Goal: Information Seeking & Learning: Learn about a topic

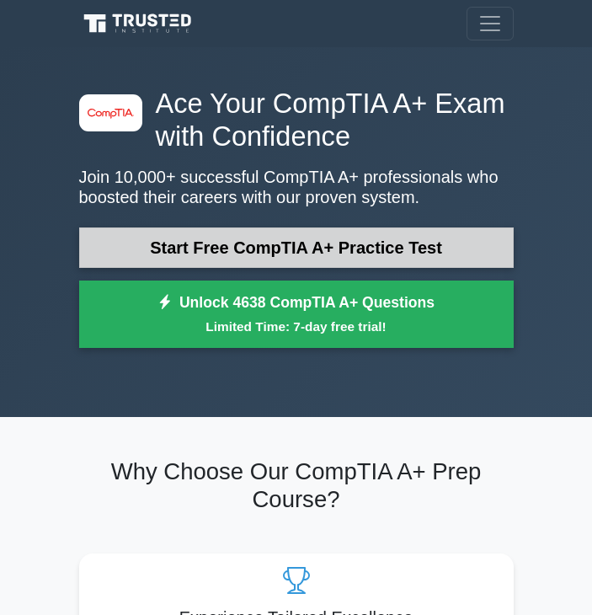
click at [463, 242] on link "Start Free CompTIA A+ Practice Test" at bounding box center [296, 247] width 435 height 40
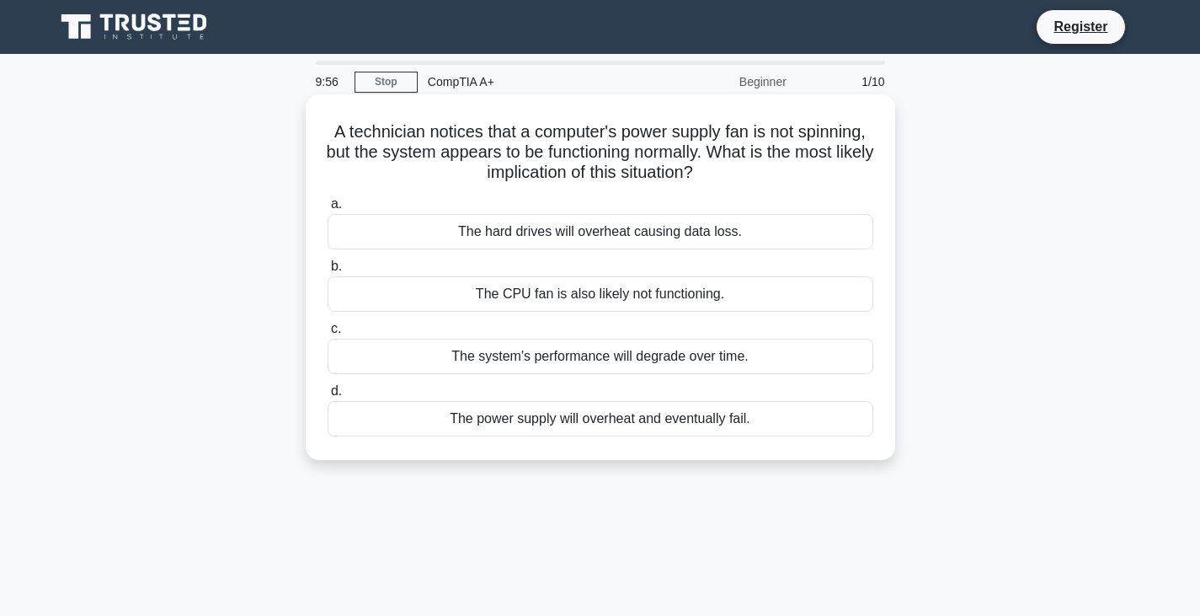
click at [604, 184] on h5 "A technician notices that a computer's power supply fan is not spinning, but th…" at bounding box center [600, 152] width 549 height 62
click at [604, 179] on h5 "A technician notices that a computer's power supply fan is not spinning, but th…" at bounding box center [600, 152] width 549 height 62
click at [385, 174] on h5 "A technician notices that a computer's power supply fan is not spinning, but th…" at bounding box center [600, 152] width 549 height 62
click at [604, 413] on div "The power supply will overheat and eventually fail." at bounding box center [601, 418] width 546 height 35
click at [328, 397] on input "d. The power supply will overheat and eventually fail." at bounding box center [328, 391] width 0 height 11
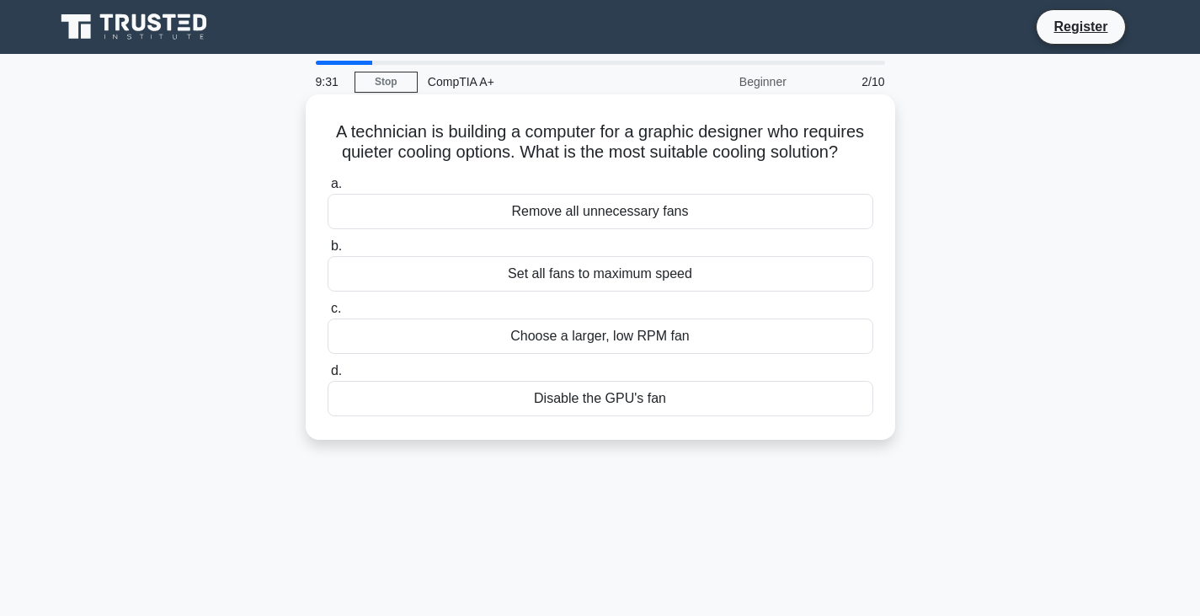
click at [604, 178] on label "a. Remove all unnecessary fans" at bounding box center [601, 201] width 546 height 56
click at [328, 179] on input "a. Remove all unnecessary fans" at bounding box center [328, 184] width 0 height 11
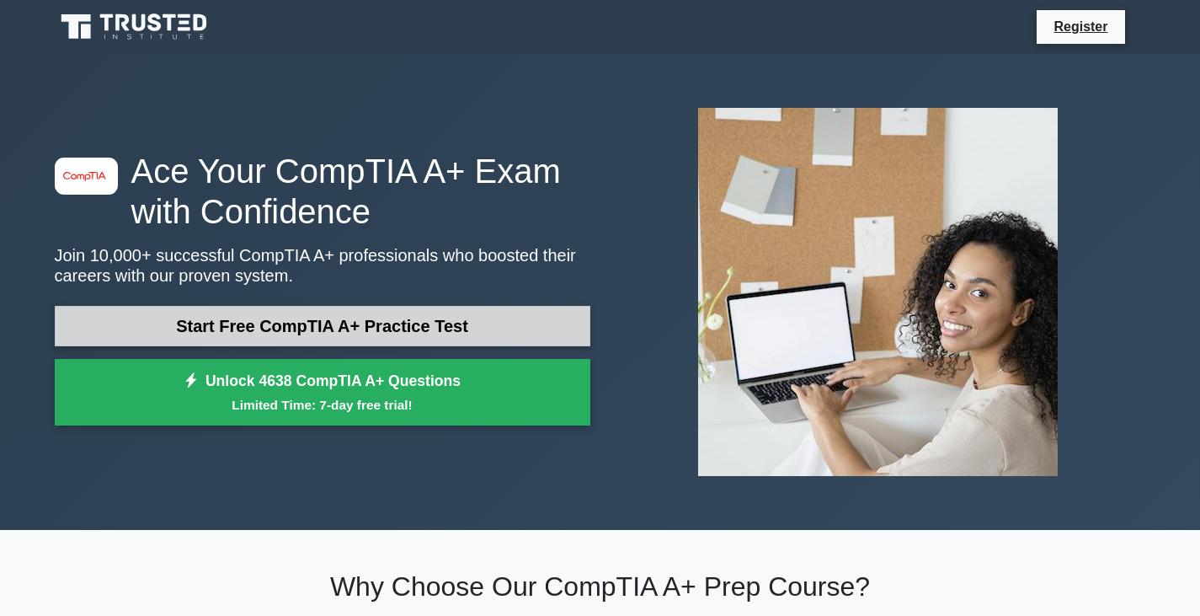
click at [485, 316] on link "Start Free CompTIA A+ Practice Test" at bounding box center [323, 326] width 536 height 40
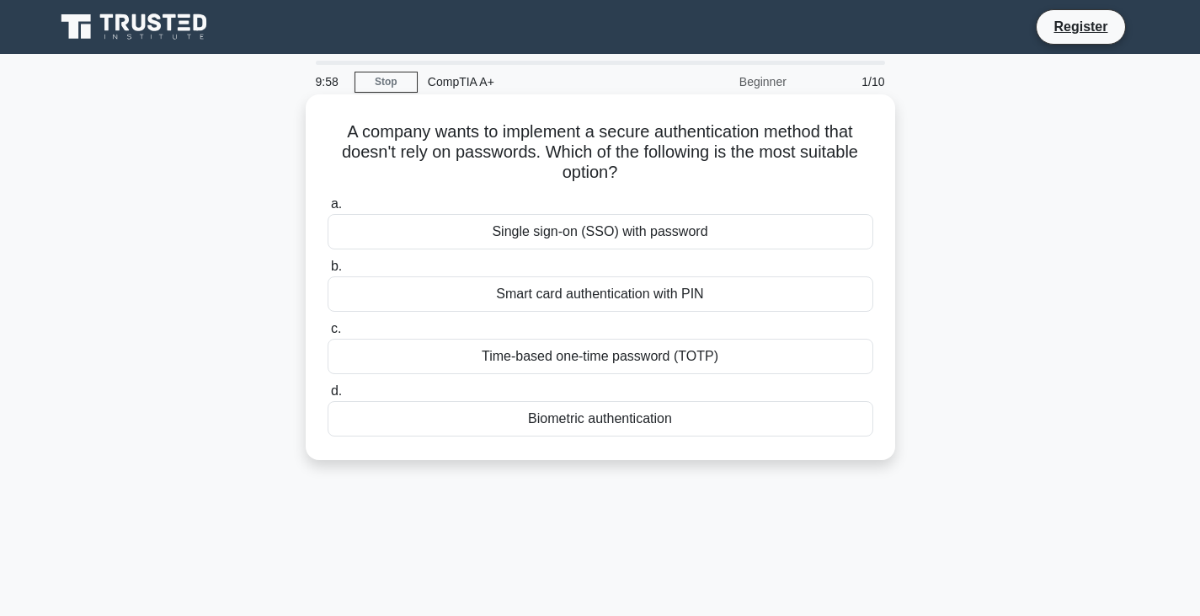
click at [482, 179] on h5 "A company wants to implement a secure authentication method that doesn't rely o…" at bounding box center [600, 152] width 549 height 62
click at [613, 419] on div "Biometric authentication" at bounding box center [601, 418] width 546 height 35
click at [328, 397] on input "d. Biometric authentication" at bounding box center [328, 391] width 0 height 11
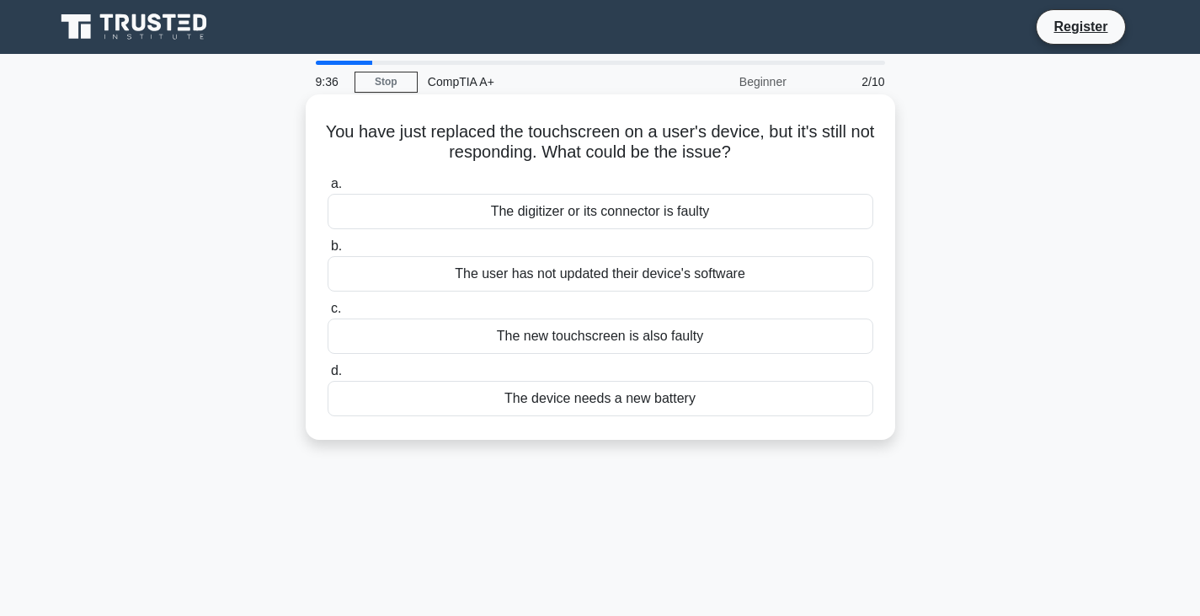
click at [761, 212] on div "The digitizer or its connector is faulty" at bounding box center [601, 211] width 546 height 35
click at [328, 189] on input "a. The digitizer or its connector is faulty" at bounding box center [328, 184] width 0 height 11
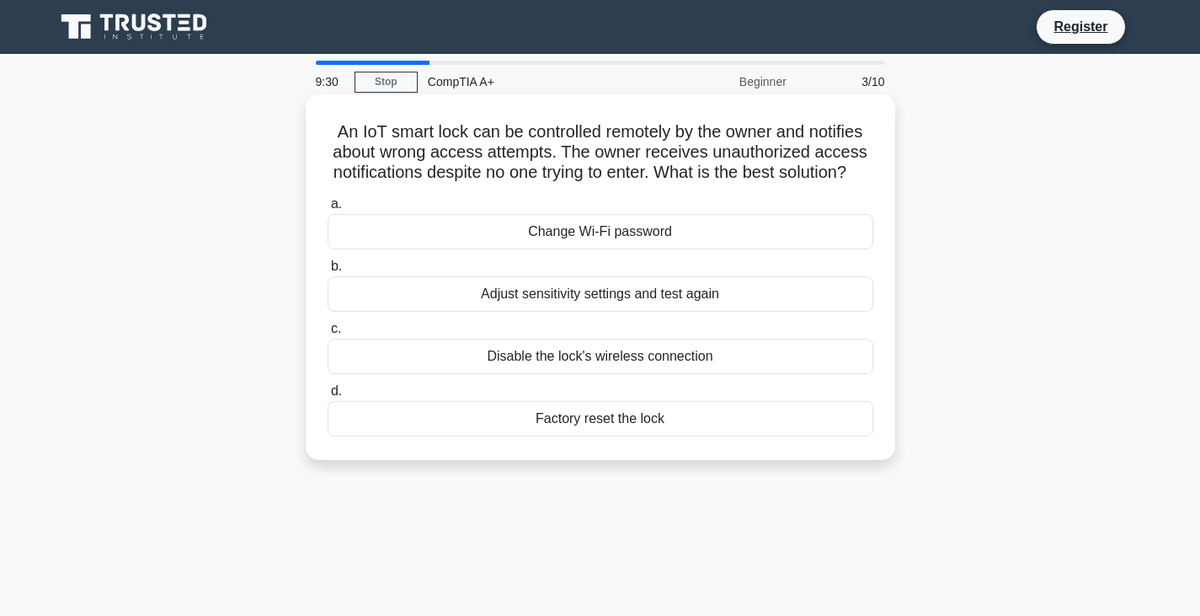
click at [819, 184] on h5 "An IoT smart lock can be controlled remotely by the owner and notifies about wr…" at bounding box center [600, 152] width 549 height 62
click at [757, 312] on div "Adjust sensitivity settings and test again" at bounding box center [601, 293] width 546 height 35
click at [328, 272] on input "b. Adjust sensitivity settings and test again" at bounding box center [328, 266] width 0 height 11
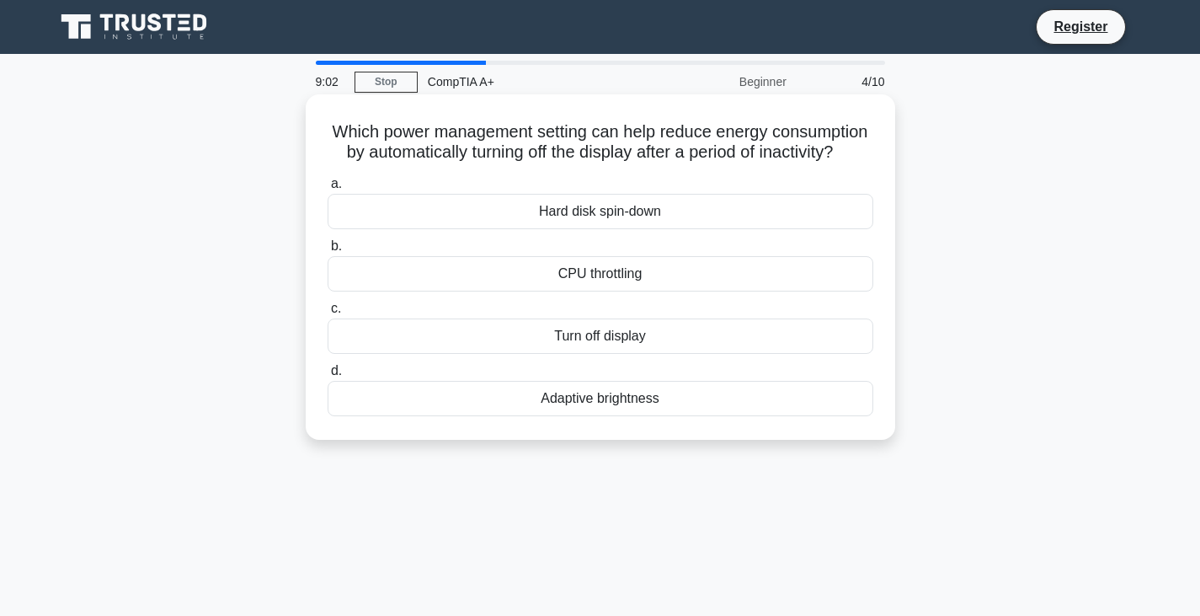
click at [614, 354] on div "Turn off display" at bounding box center [601, 335] width 546 height 35
click at [328, 314] on input "c. Turn off display" at bounding box center [328, 308] width 0 height 11
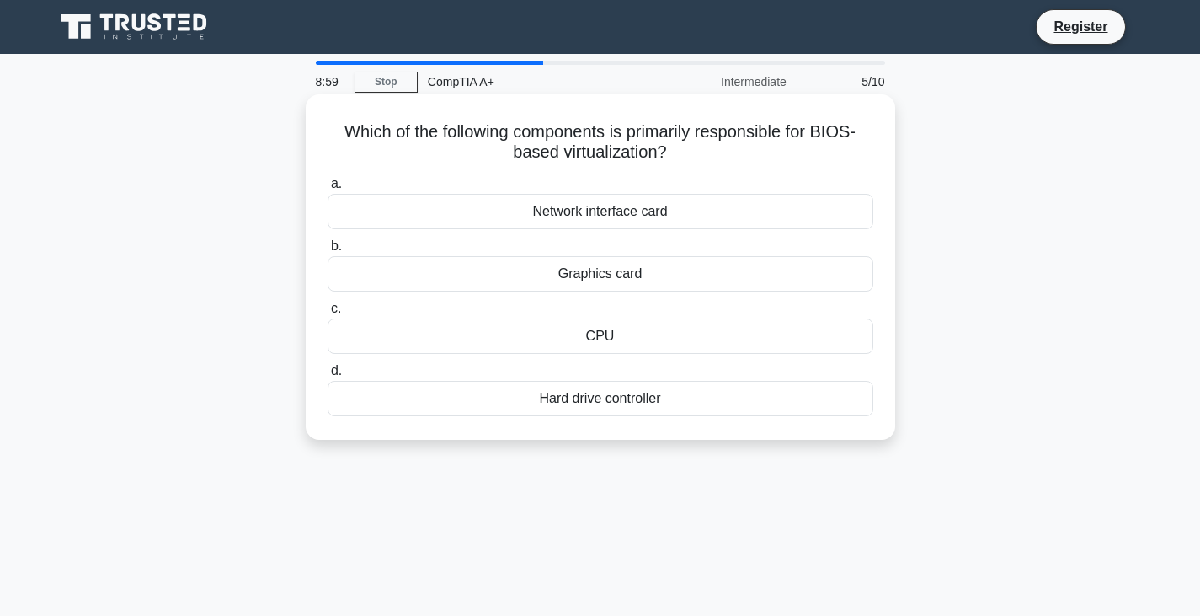
click at [762, 155] on h5 "Which of the following components is primarily responsible for BIOS-based virtu…" at bounding box center [600, 142] width 549 height 42
click at [860, 152] on h5 "Which of the following components is primarily responsible for BIOS-based virtu…" at bounding box center [600, 142] width 549 height 42
click at [854, 152] on h5 "Which of the following components is primarily responsible for BIOS-based virtu…" at bounding box center [600, 142] width 549 height 42
click at [708, 161] on h5 "Which of the following components is primarily responsible for BIOS-based virtu…" at bounding box center [600, 142] width 549 height 42
click at [680, 332] on div "CPU" at bounding box center [601, 335] width 546 height 35
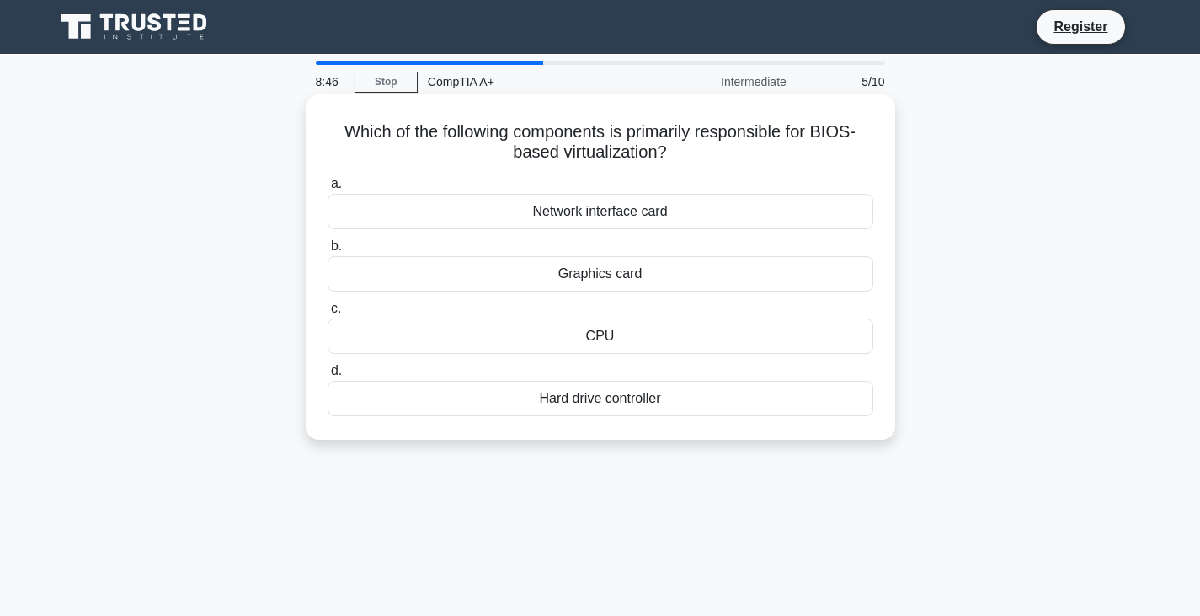
click at [328, 314] on input "c. CPU" at bounding box center [328, 308] width 0 height 11
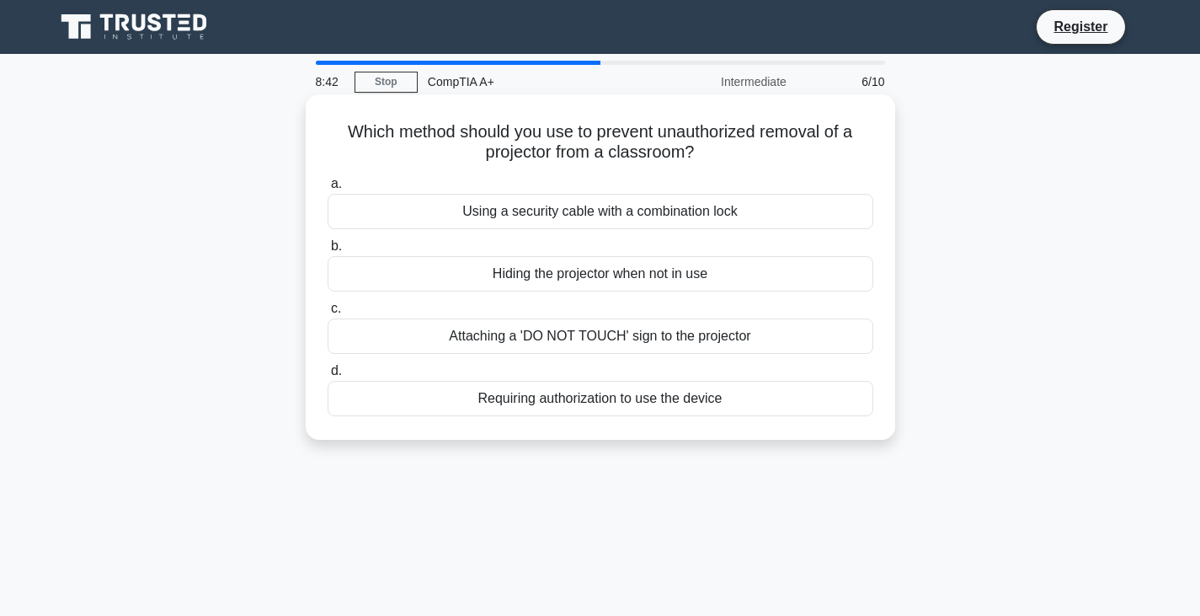
click at [761, 157] on h5 "Which method should you use to prevent unauthorized removal of a projector from…" at bounding box center [600, 142] width 549 height 42
click at [734, 150] on h5 "Which method should you use to prevent unauthorized removal of a projector from…" at bounding box center [600, 142] width 549 height 42
click at [676, 209] on div "Using a security cable with a combination lock" at bounding box center [601, 211] width 546 height 35
click at [328, 189] on input "a. Using a security cable with a combination lock" at bounding box center [328, 184] width 0 height 11
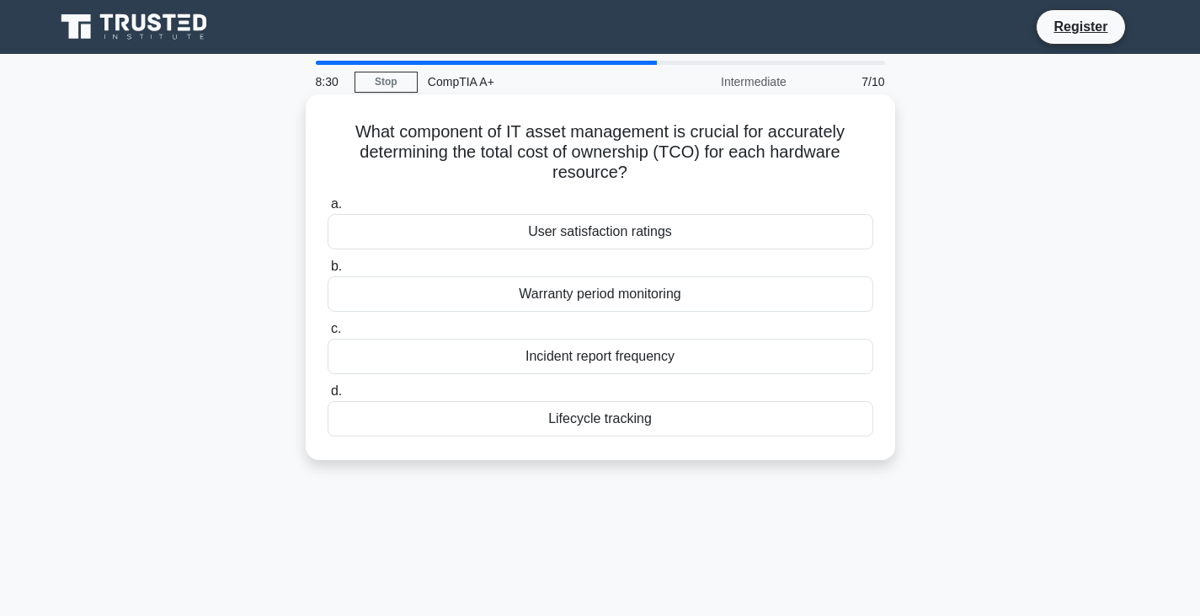
click at [675, 187] on div "What component of IT asset management is crucial for accurately determining the…" at bounding box center [600, 277] width 576 height 352
click at [729, 186] on div "What component of IT asset management is crucial for accurately determining the…" at bounding box center [600, 277] width 576 height 352
click at [624, 434] on div "Lifecycle tracking" at bounding box center [601, 418] width 546 height 35
click at [328, 397] on input "d. Lifecycle tracking" at bounding box center [328, 391] width 0 height 11
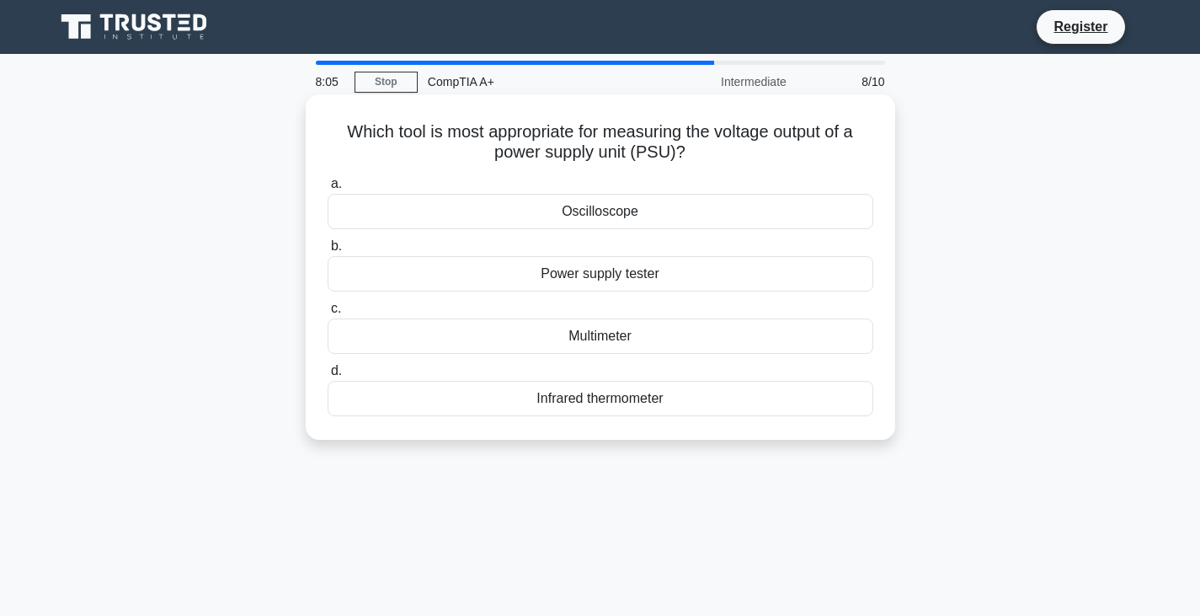
click at [570, 174] on label "a. Oscilloscope" at bounding box center [601, 201] width 546 height 56
click at [328, 179] on input "a. Oscilloscope" at bounding box center [328, 184] width 0 height 11
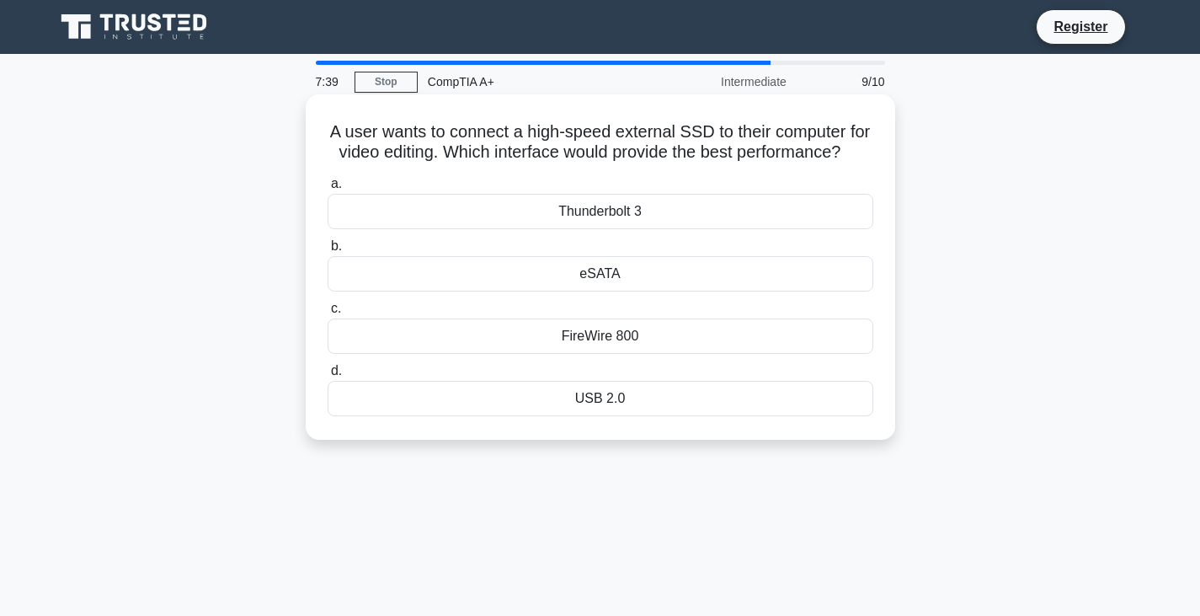
click at [520, 229] on div "Thunderbolt 3" at bounding box center [601, 211] width 546 height 35
click at [328, 189] on input "a. Thunderbolt 3" at bounding box center [328, 184] width 0 height 11
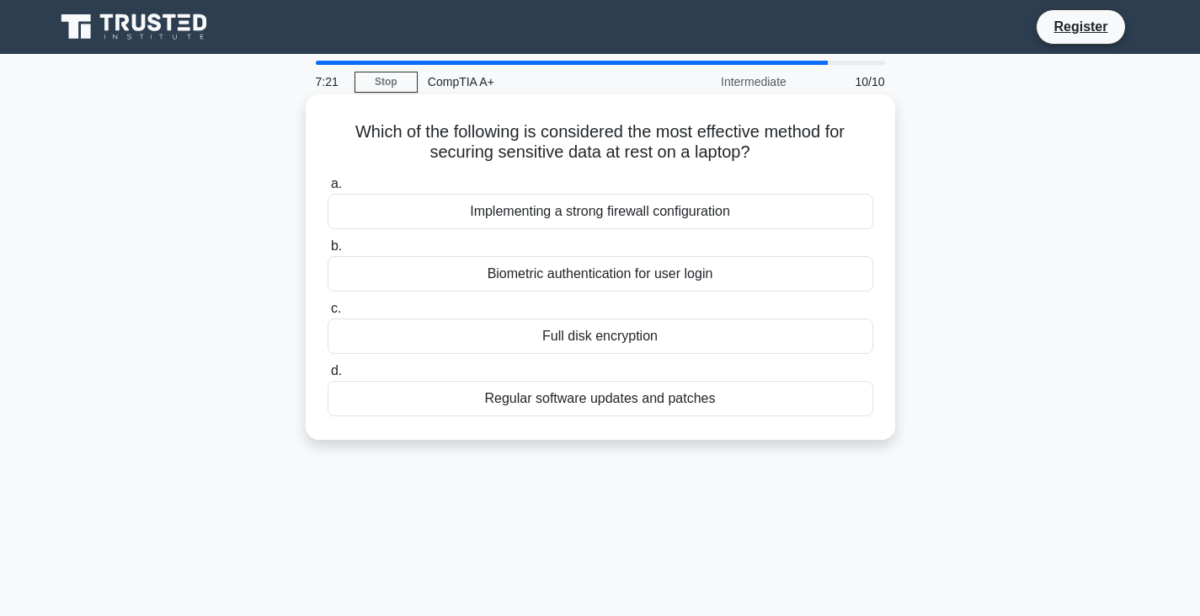
click at [606, 334] on div "Full disk encryption" at bounding box center [601, 335] width 546 height 35
click at [328, 314] on input "c. Full disk encryption" at bounding box center [328, 308] width 0 height 11
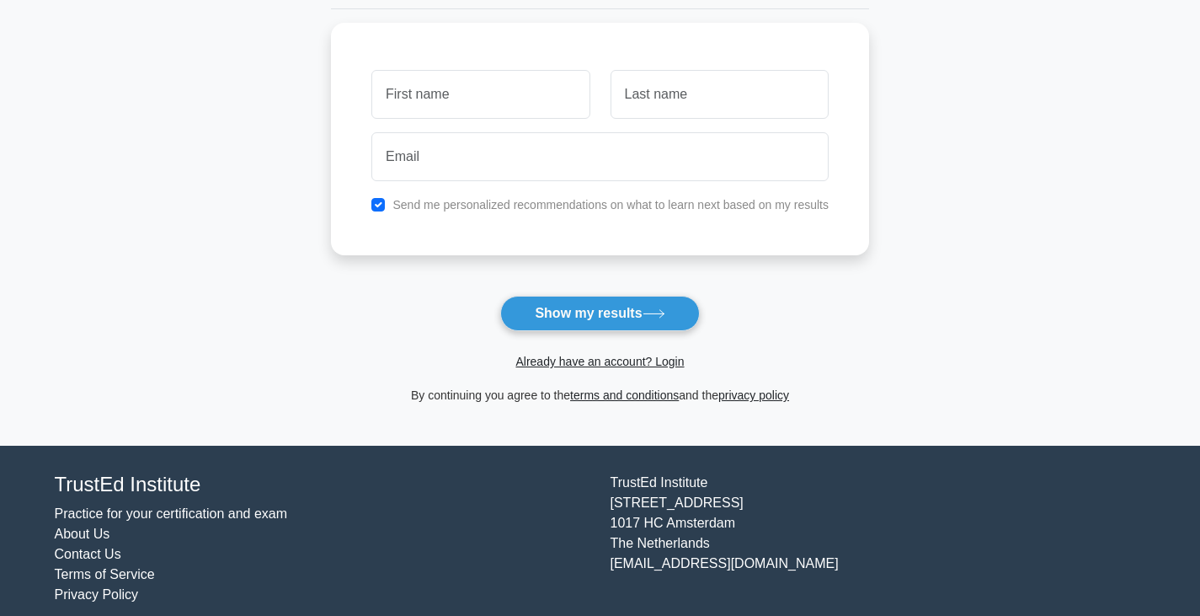
scroll to position [232, 0]
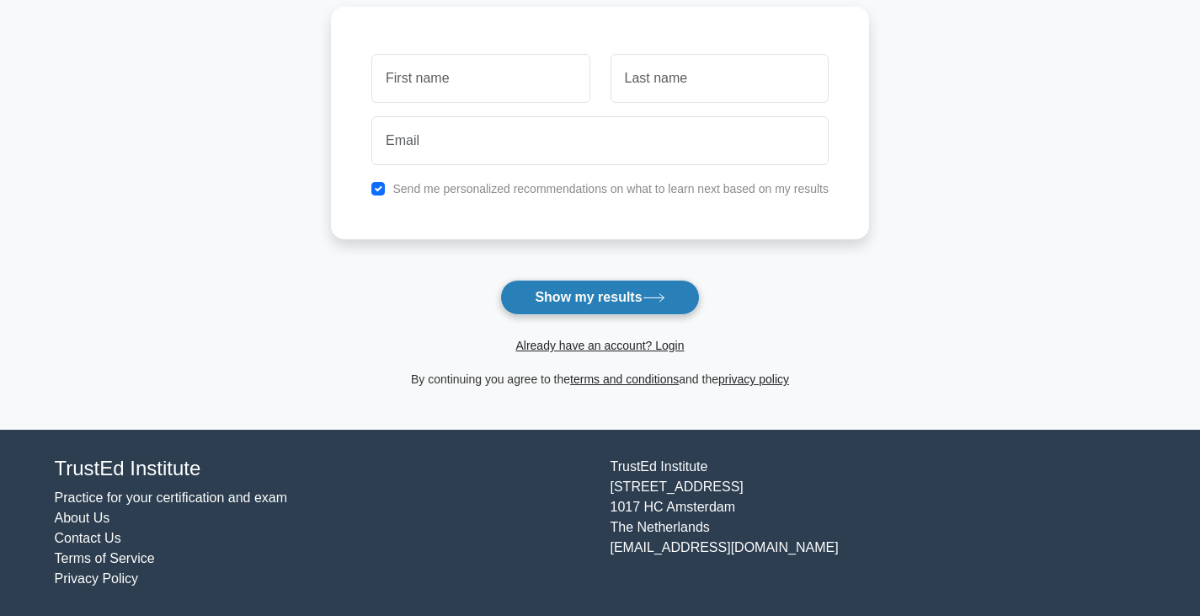
click at [611, 284] on button "Show my results" at bounding box center [599, 297] width 199 height 35
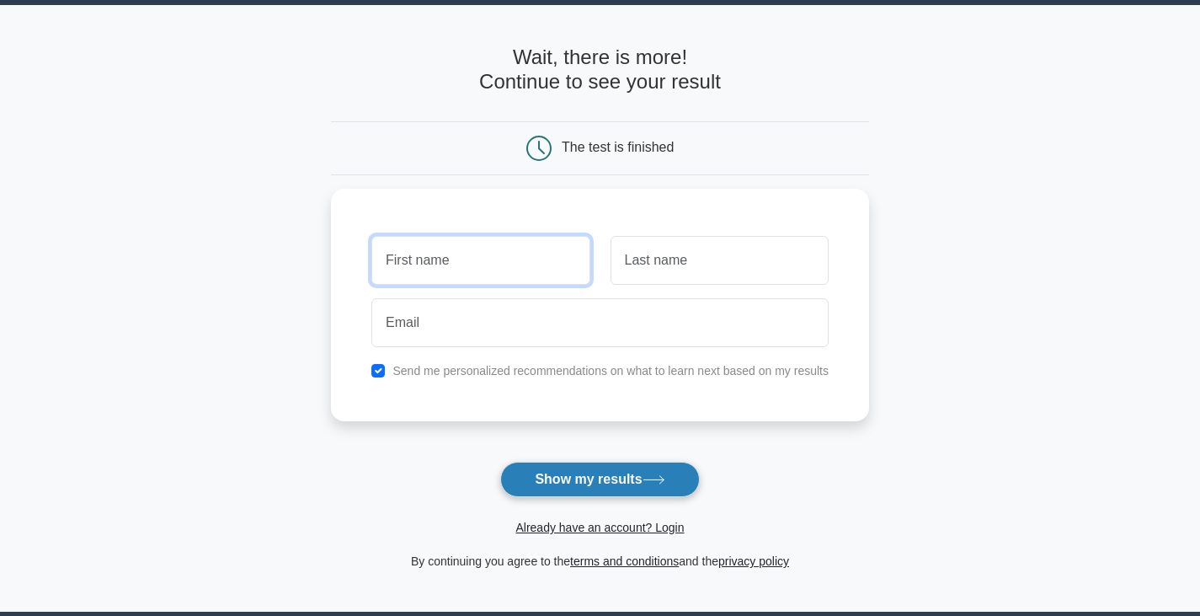
scroll to position [0, 0]
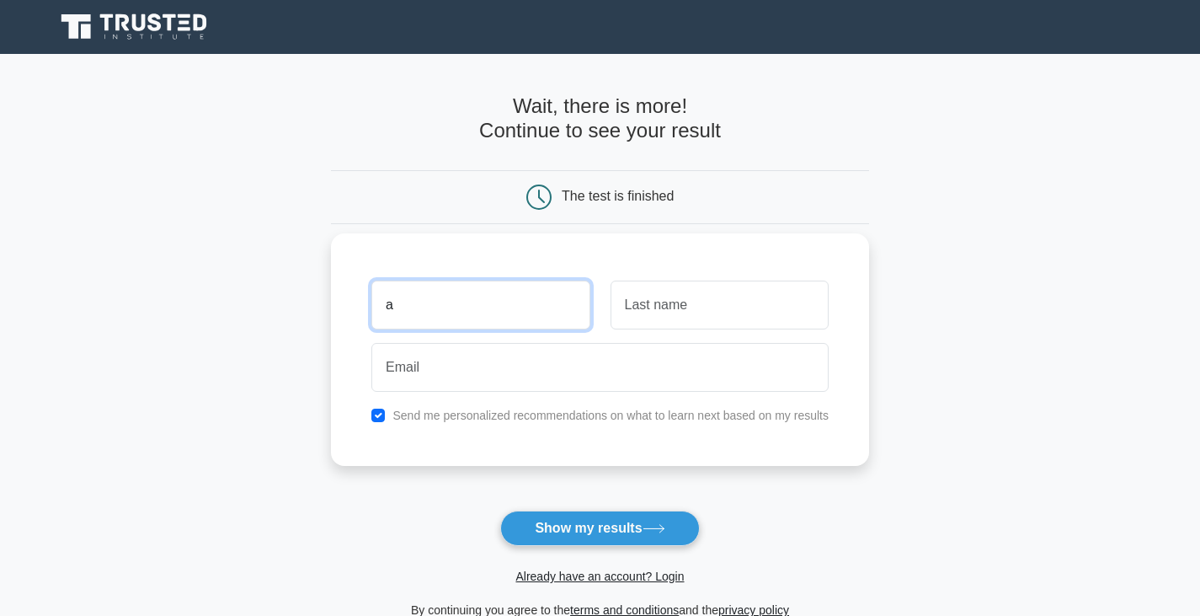
type input "a"
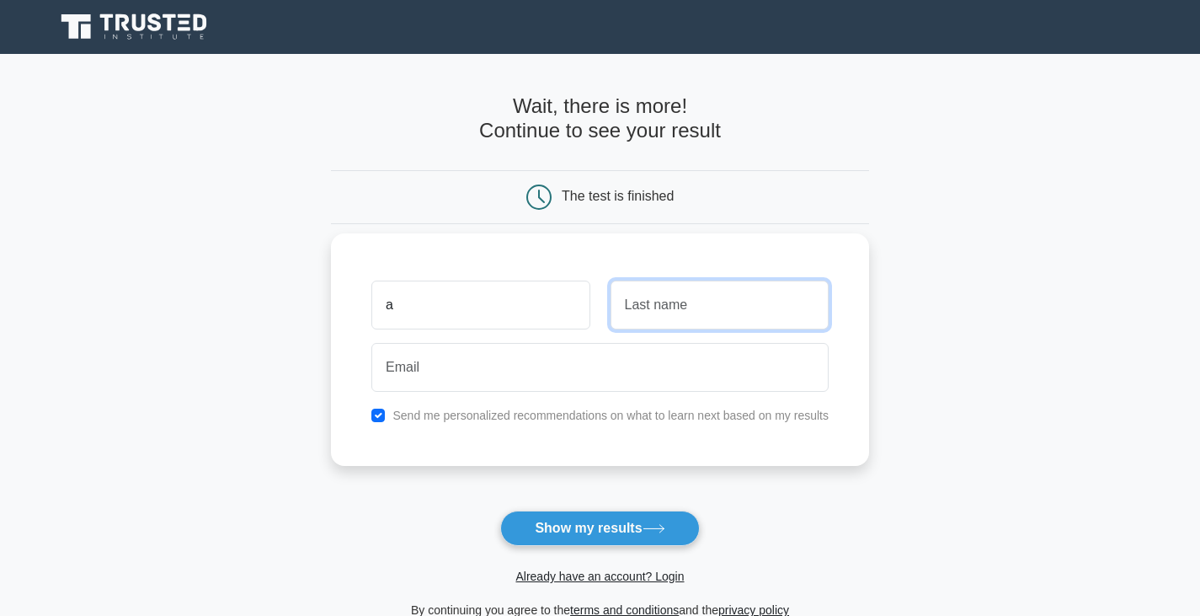
click at [646, 308] on input "text" at bounding box center [720, 304] width 218 height 49
type input "a"
click at [380, 419] on input "checkbox" at bounding box center [377, 414] width 13 height 13
checkbox input "false"
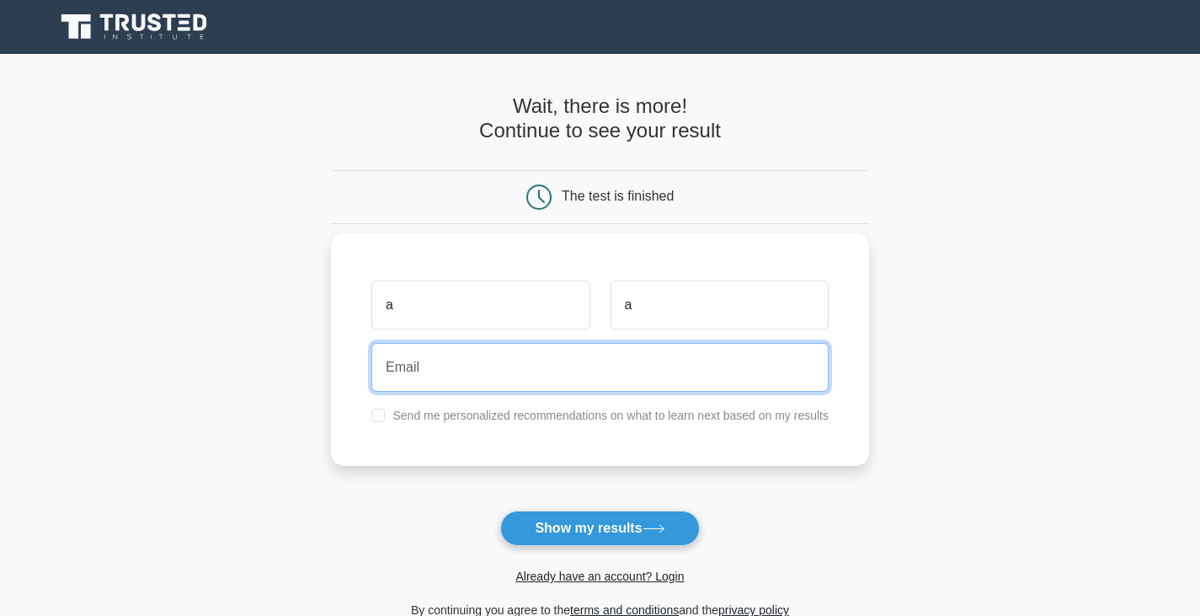
click at [421, 387] on input "email" at bounding box center [599, 367] width 457 height 49
type input "dcorrea27@maldenps.org"
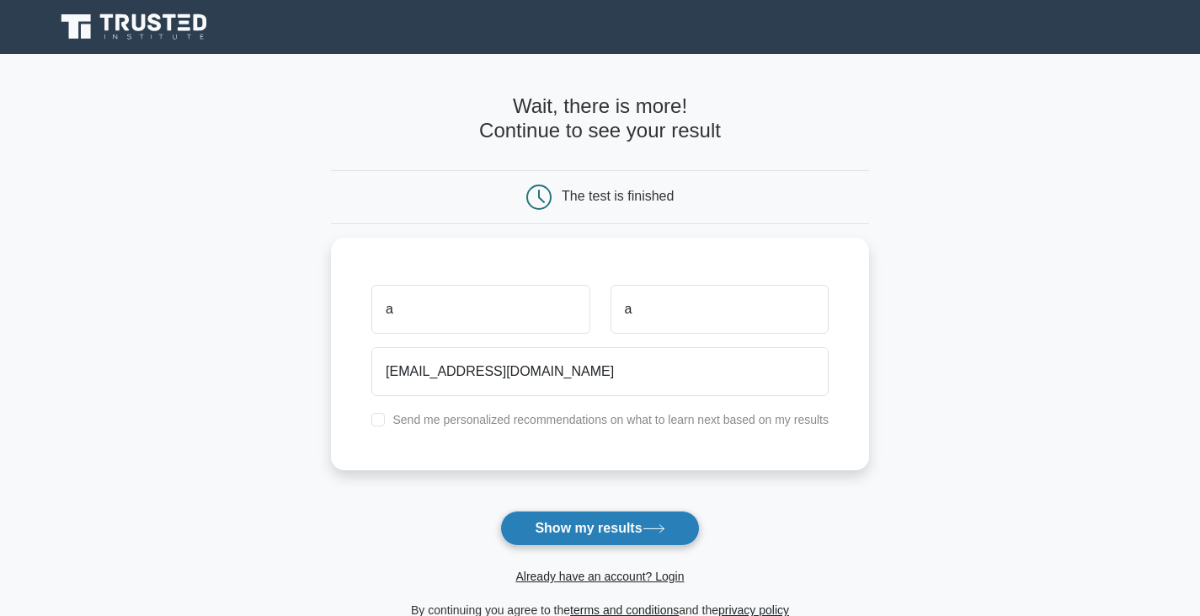
click at [517, 522] on button "Show my results" at bounding box center [599, 527] width 199 height 35
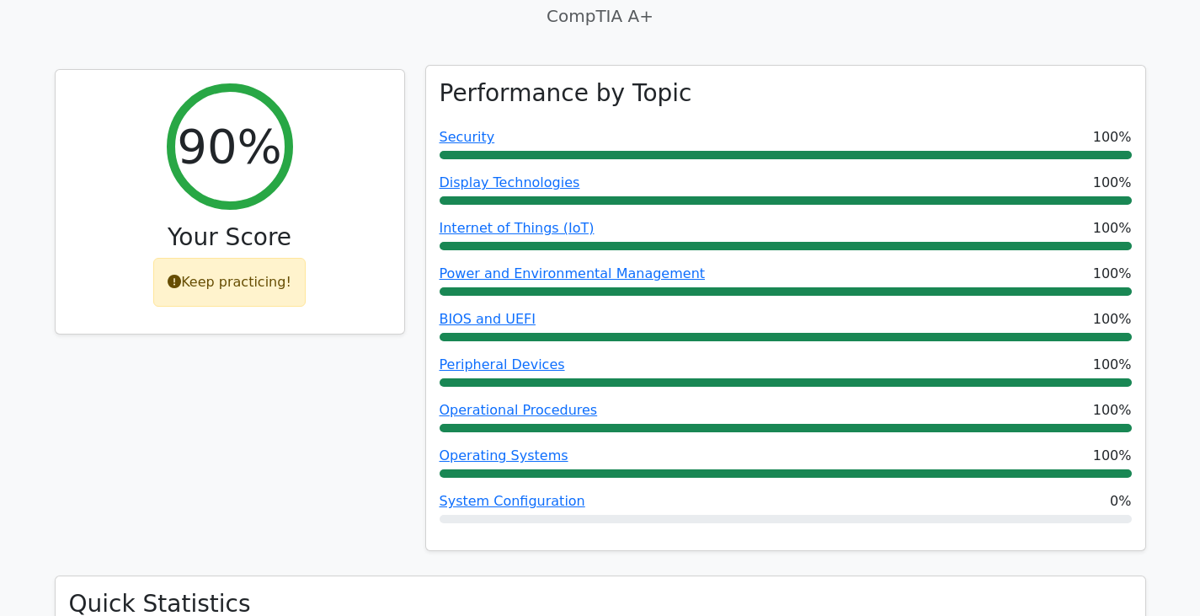
scroll to position [590, 0]
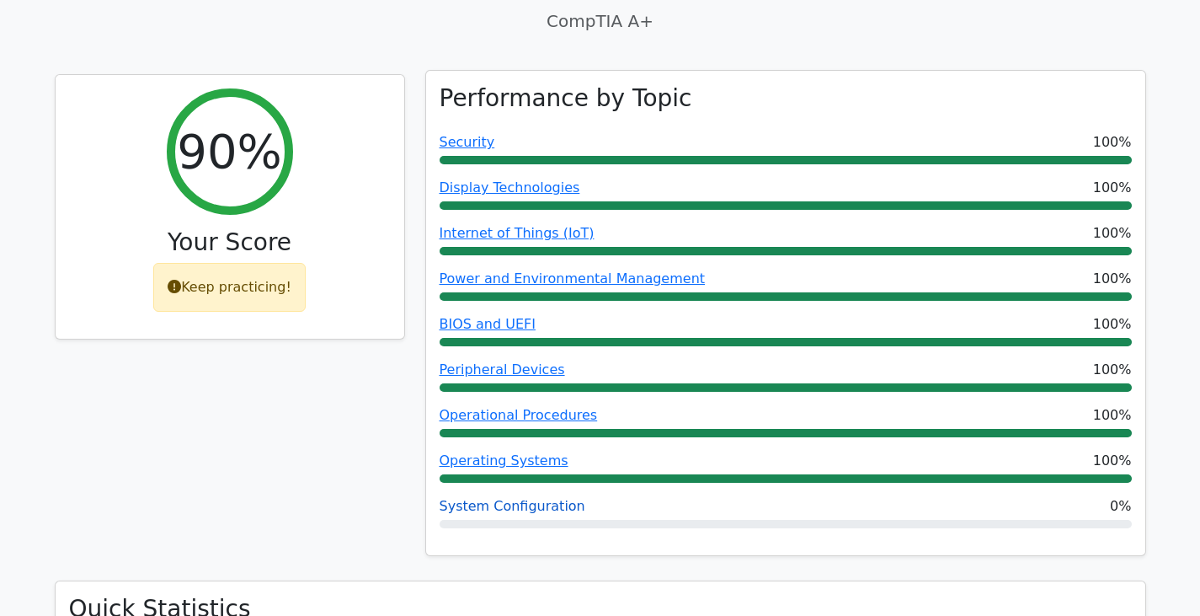
click at [535, 510] on link "System Configuration" at bounding box center [513, 506] width 146 height 16
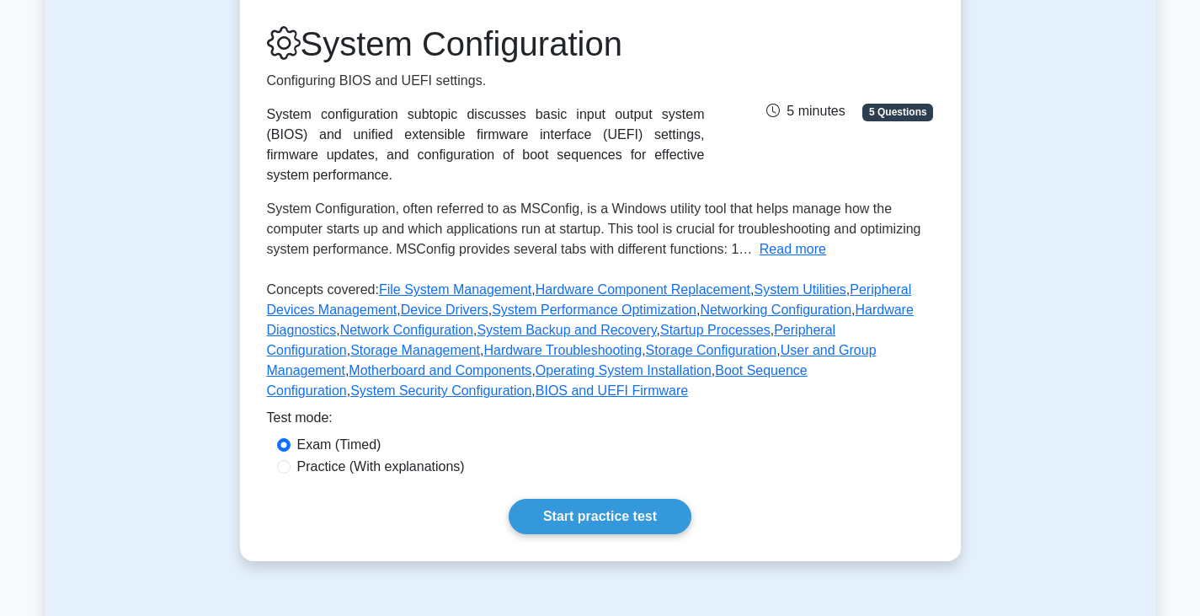
scroll to position [168, 0]
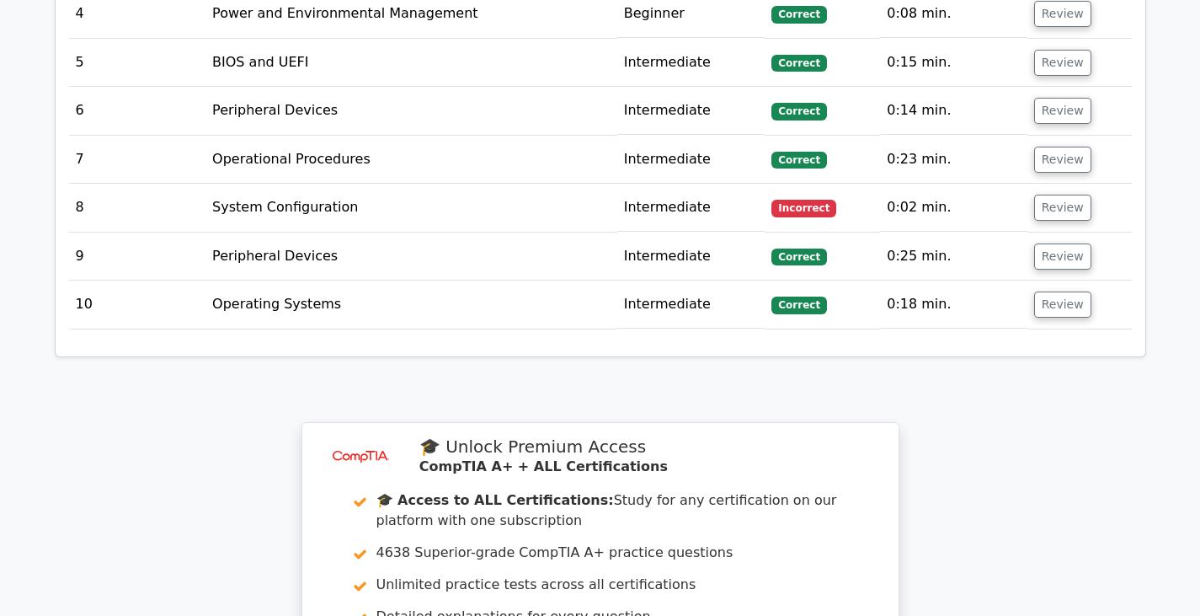
scroll to position [2442, 0]
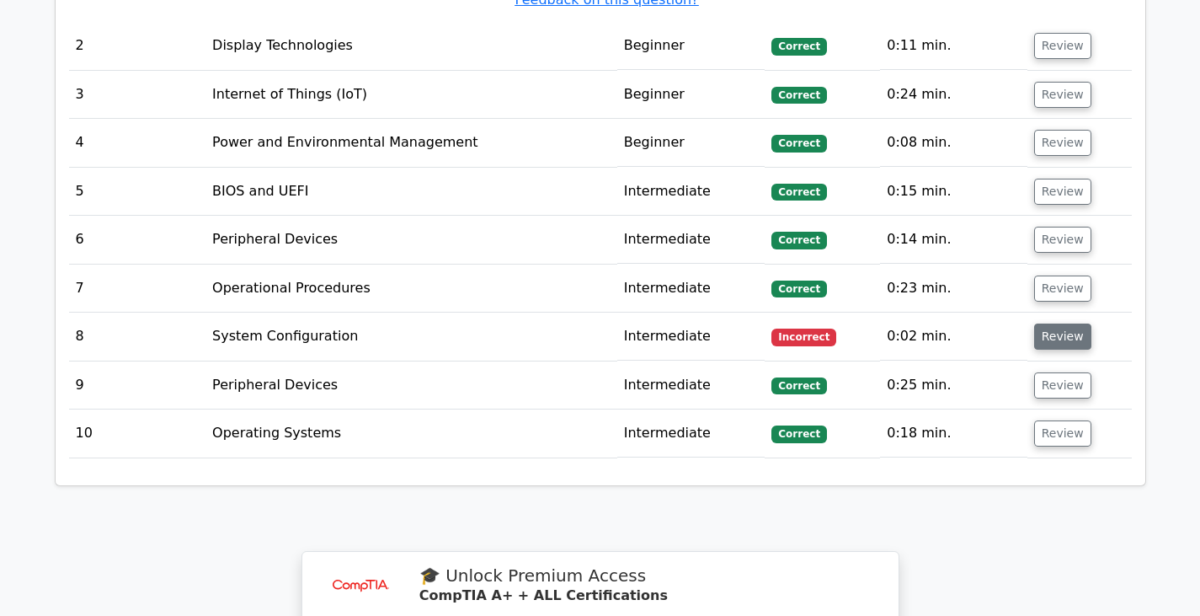
click at [1041, 323] on button "Review" at bounding box center [1062, 336] width 57 height 26
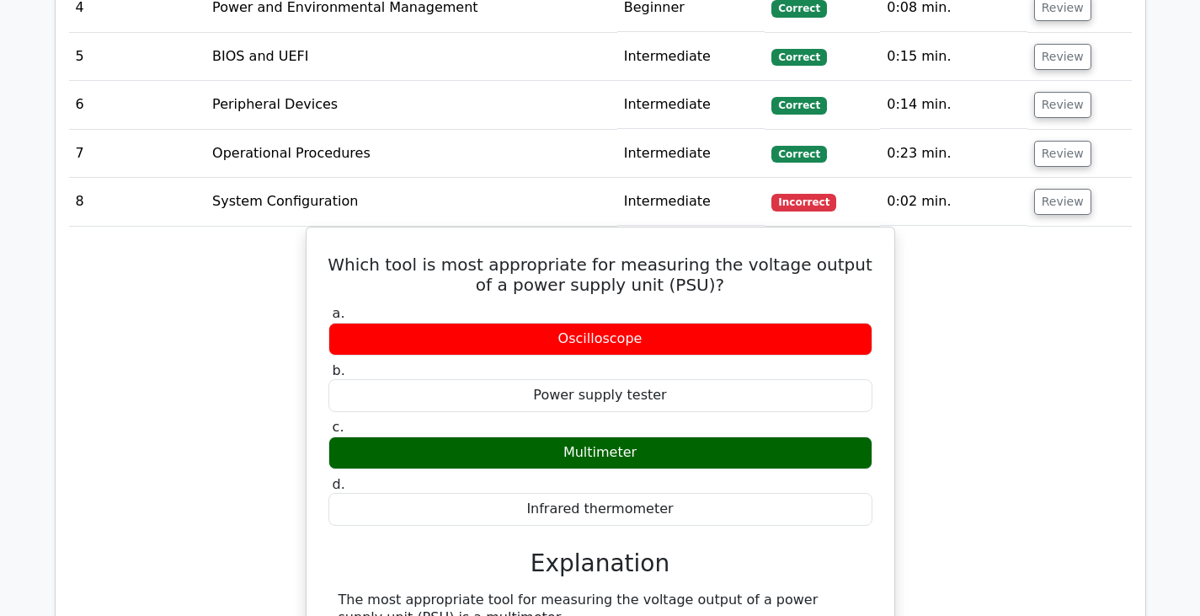
scroll to position [2611, 0]
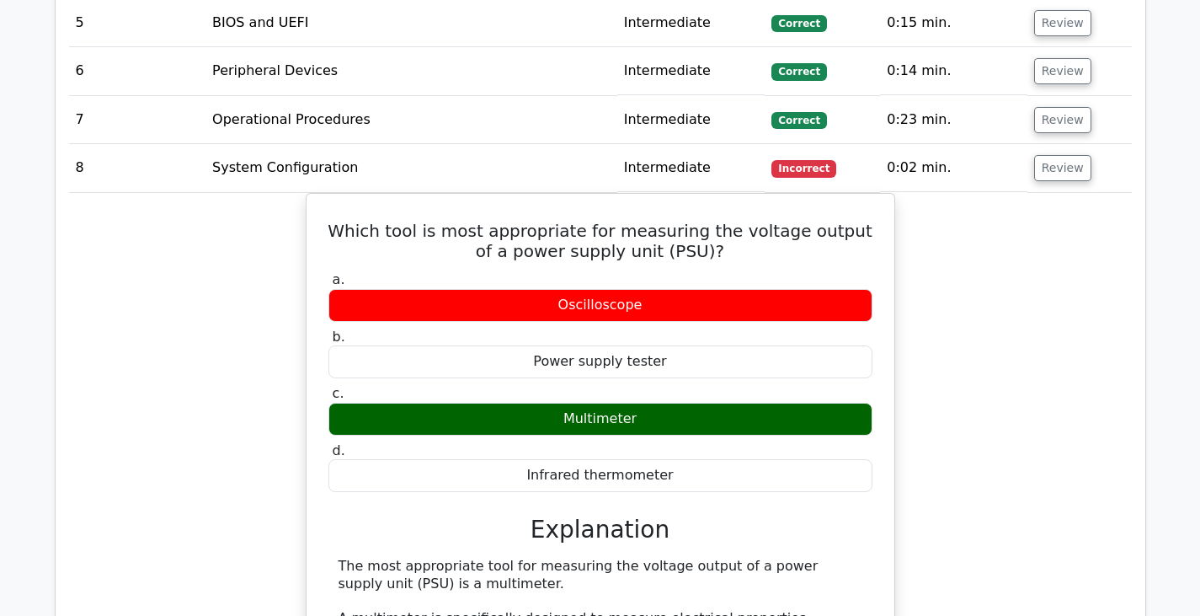
click at [934, 259] on div "Which tool is most appropriate for measuring the voltage output of a power supp…" at bounding box center [600, 595] width 1063 height 805
click at [926, 218] on div "Which tool is most appropriate for measuring the voltage output of a power supp…" at bounding box center [600, 595] width 1063 height 805
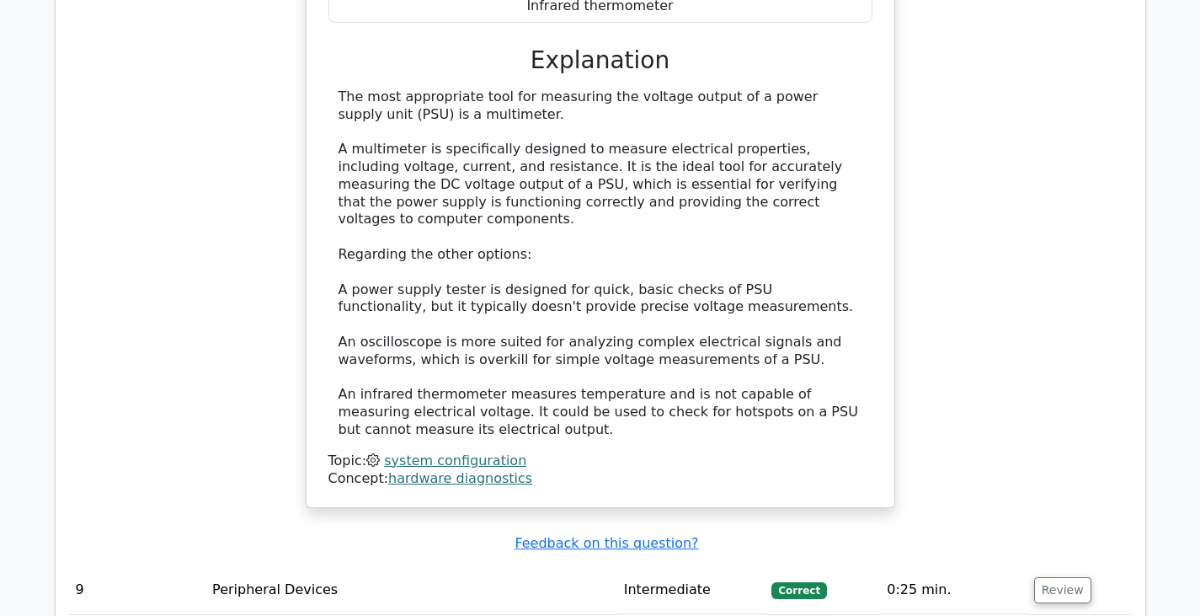
scroll to position [3116, 0]
